Goal: Information Seeking & Learning: Learn about a topic

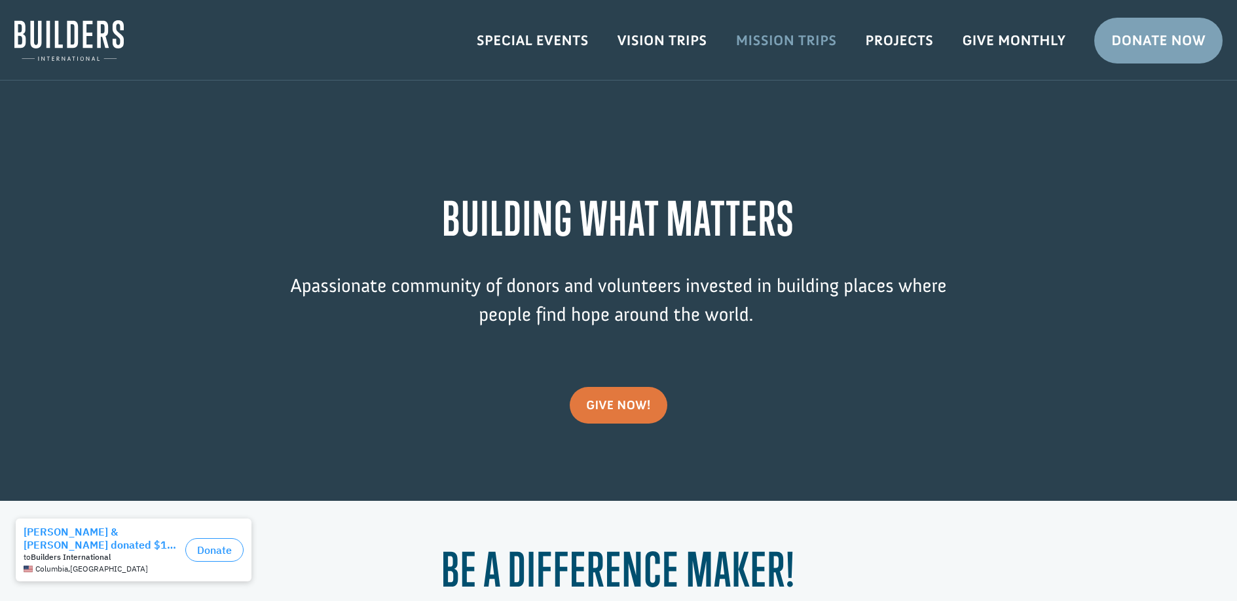
click at [801, 42] on link "Mission Trips" at bounding box center [786, 41] width 130 height 38
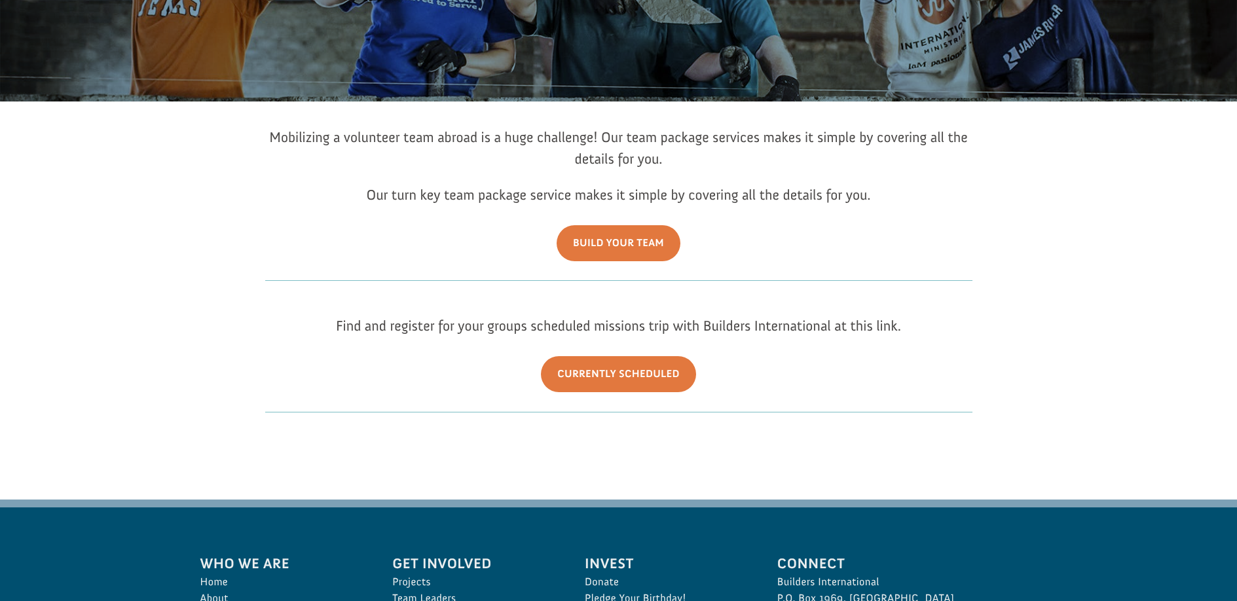
scroll to position [200, 0]
click at [587, 236] on link "Build Your Team" at bounding box center [618, 243] width 124 height 36
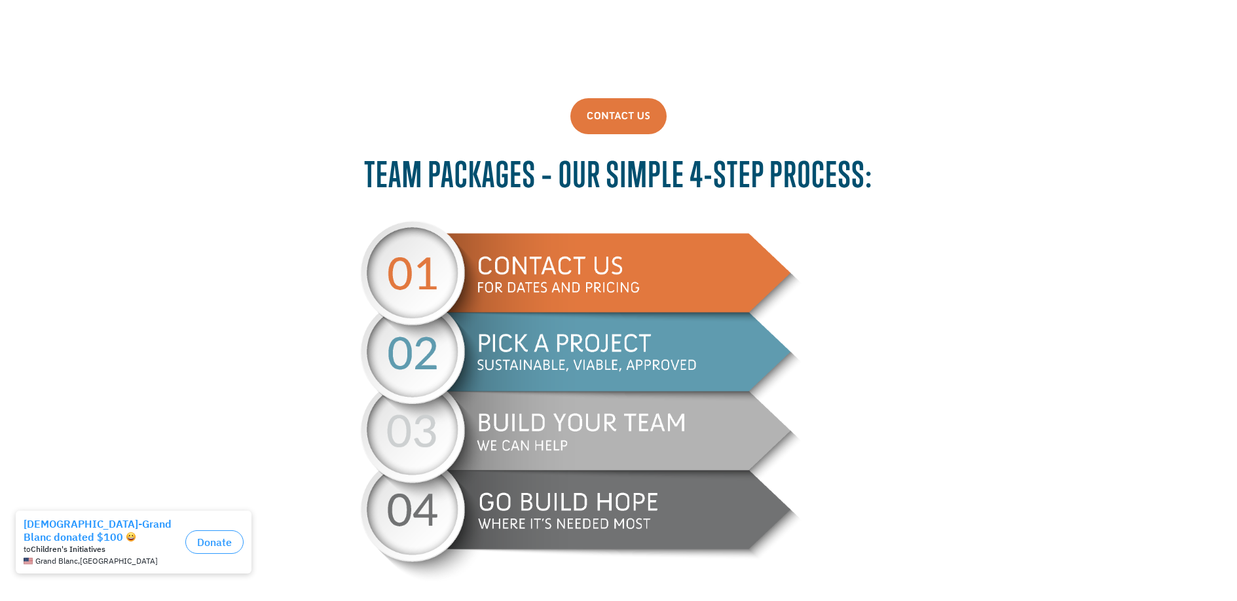
scroll to position [505, 0]
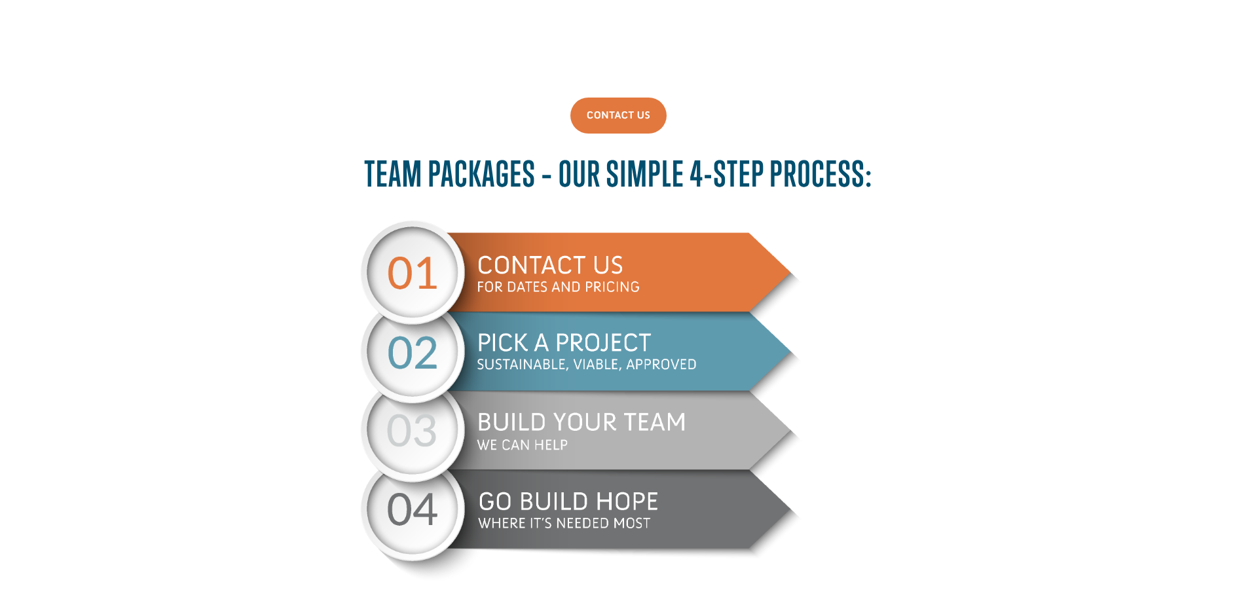
click at [606, 445] on img at bounding box center [618, 401] width 516 height 363
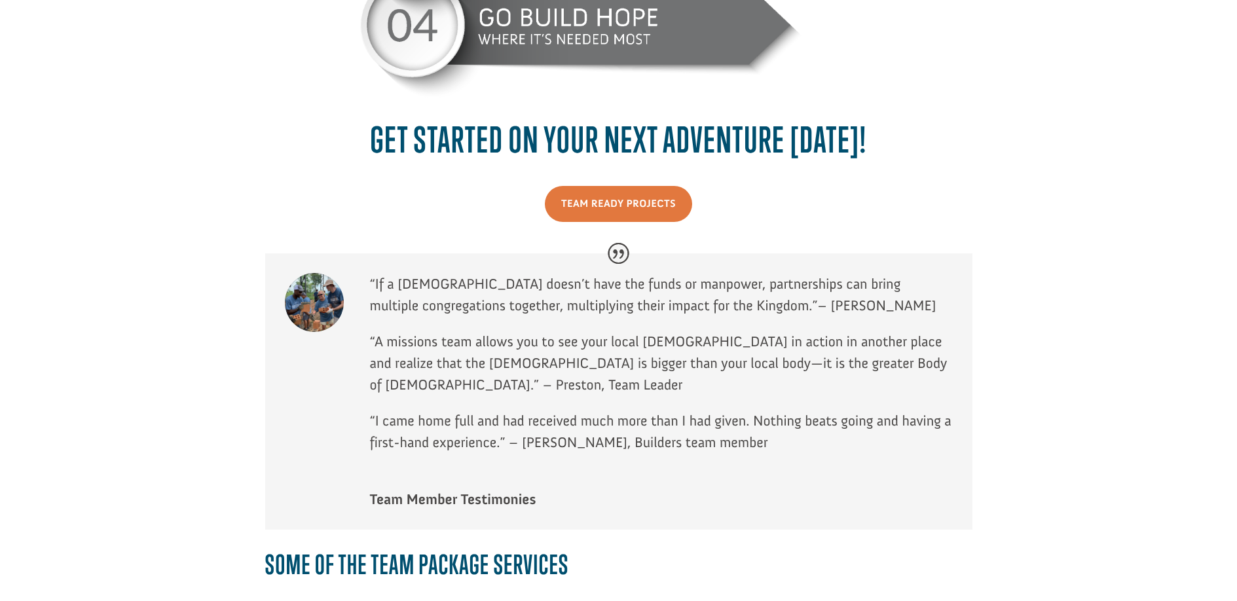
scroll to position [989, 0]
click at [607, 202] on link "Team Ready Projects" at bounding box center [618, 203] width 147 height 36
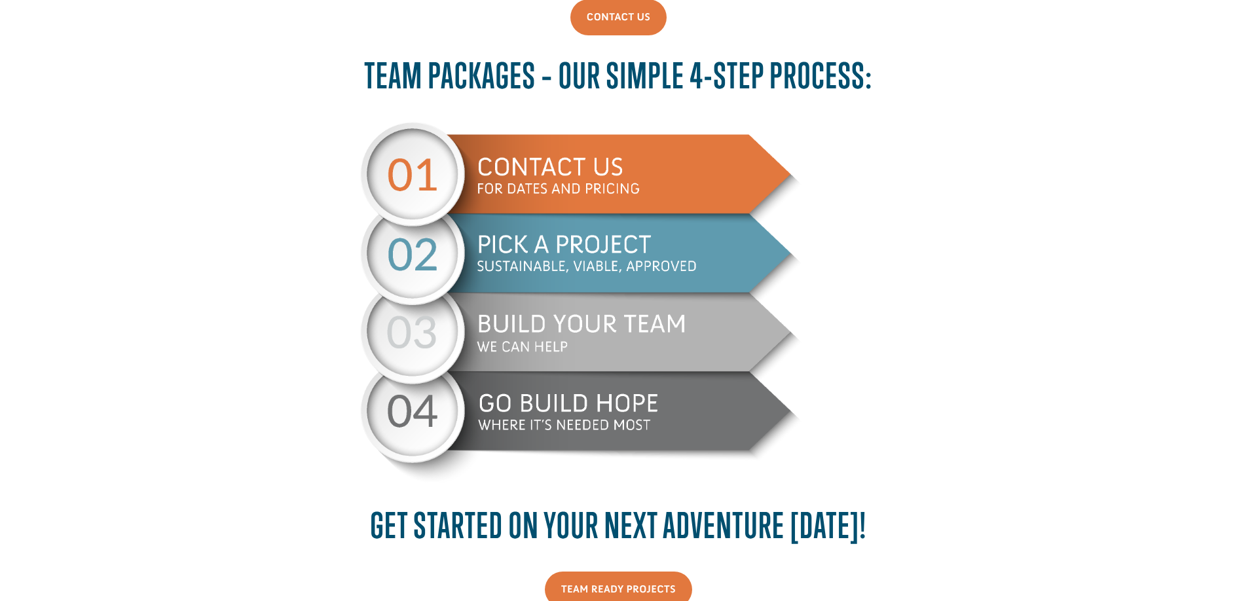
scroll to position [602, 0]
click at [507, 261] on img at bounding box center [618, 303] width 516 height 363
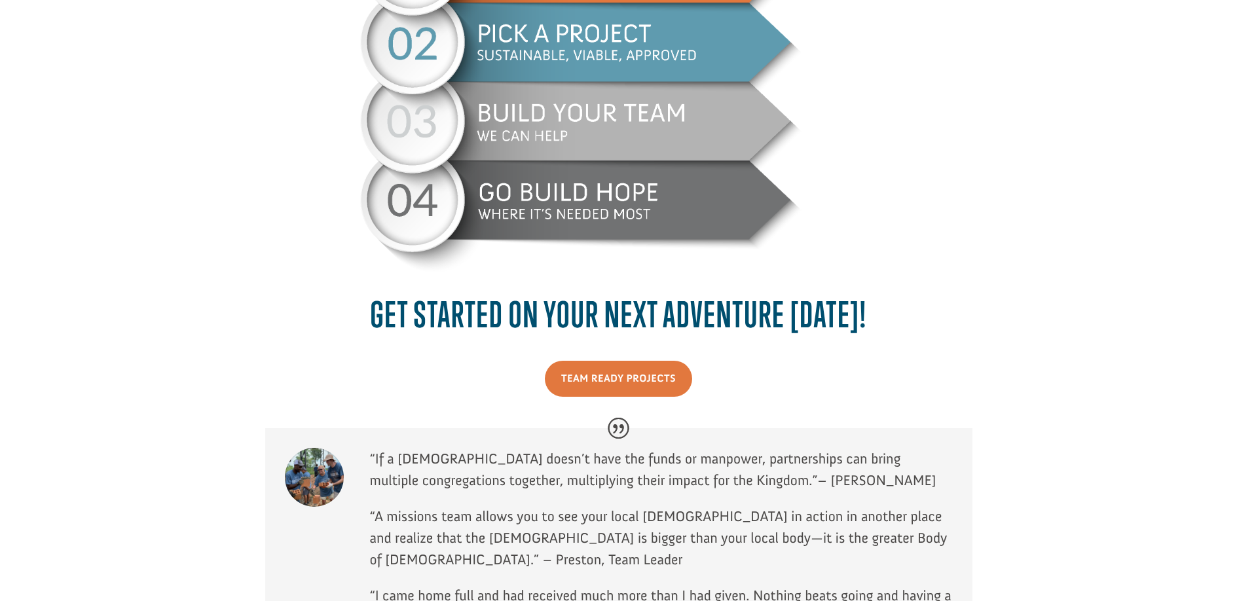
scroll to position [929, 0]
